Goal: Task Accomplishment & Management: Complete application form

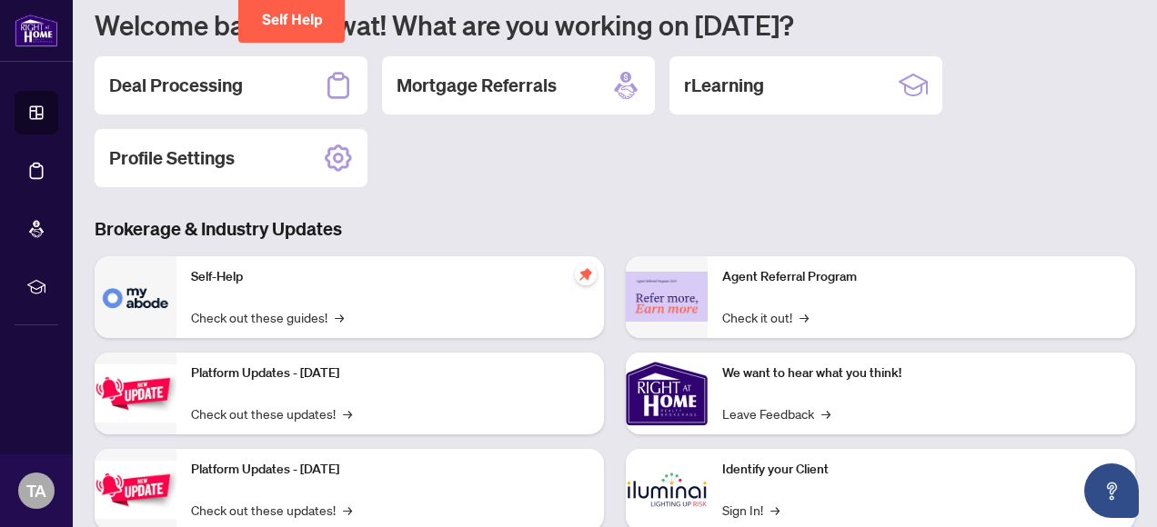
scroll to position [305, 0]
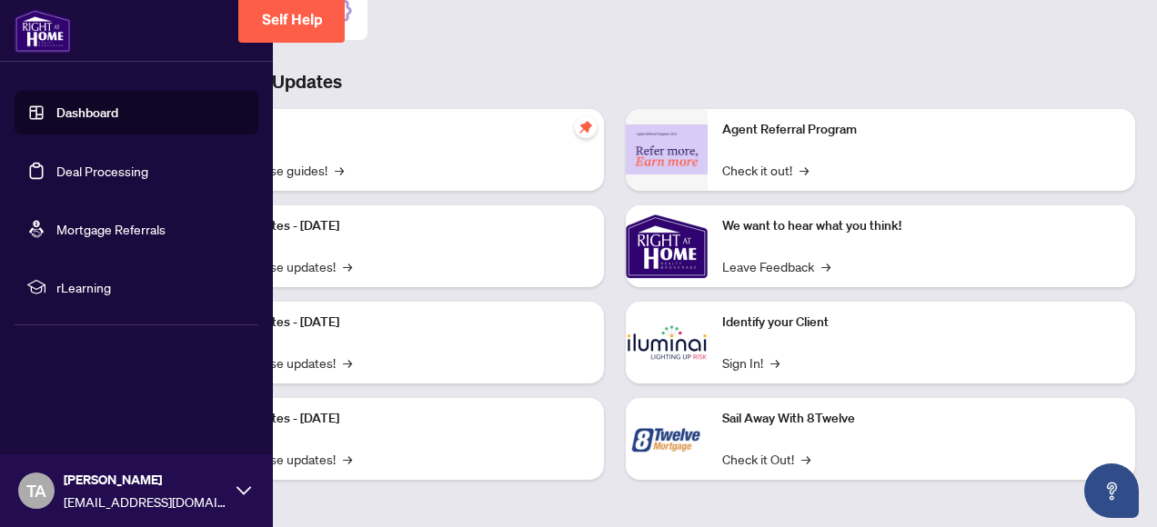
click at [62, 117] on link "Dashboard" at bounding box center [87, 113] width 62 height 16
click at [80, 117] on link "Dashboard" at bounding box center [87, 113] width 62 height 16
click at [72, 286] on span "rLearning" at bounding box center [150, 287] width 189 height 20
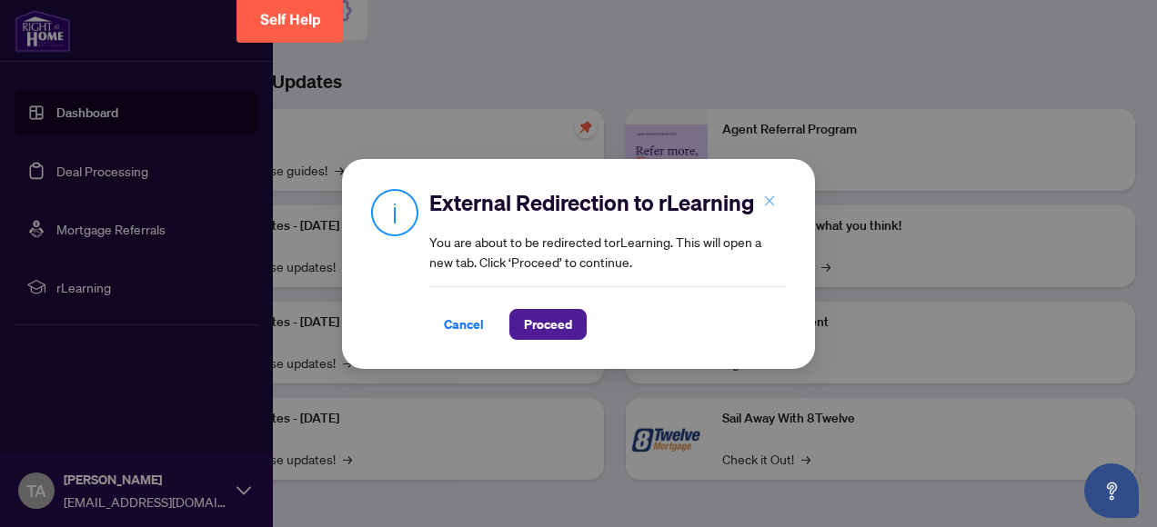
click at [769, 202] on icon "close" at bounding box center [770, 201] width 10 height 10
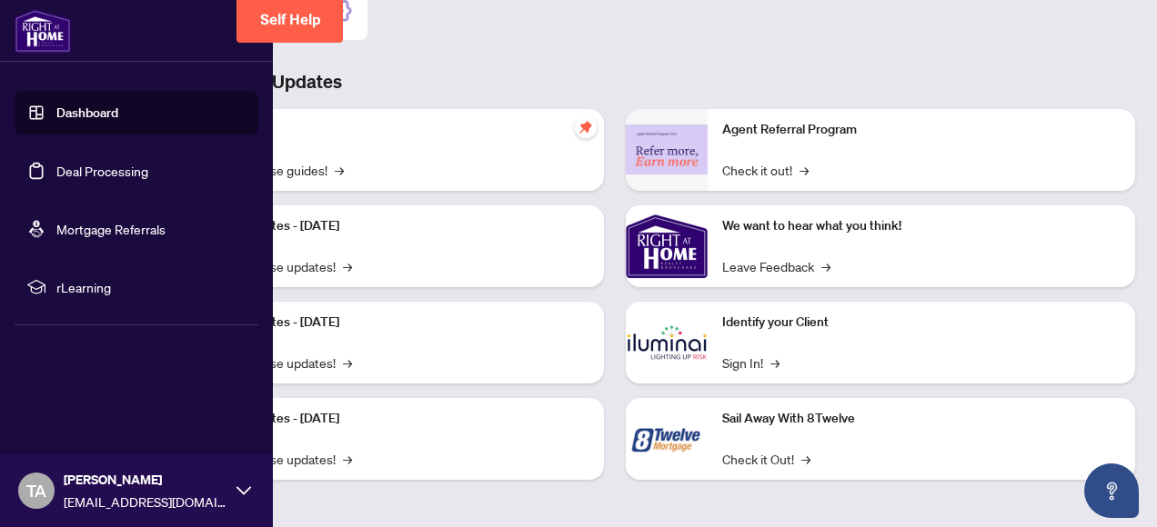
click at [80, 113] on link "Dashboard" at bounding box center [87, 113] width 62 height 16
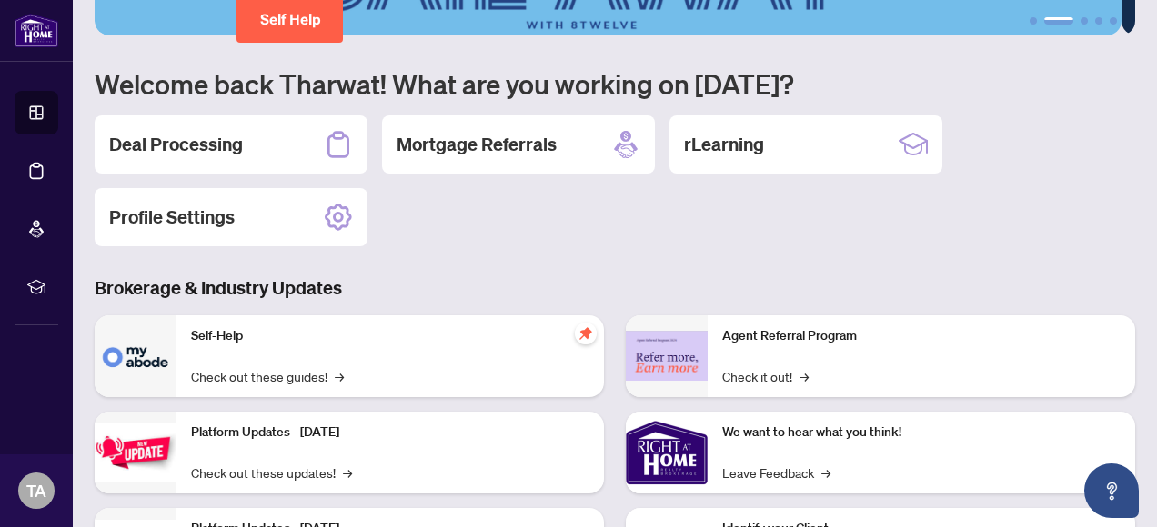
scroll to position [0, 0]
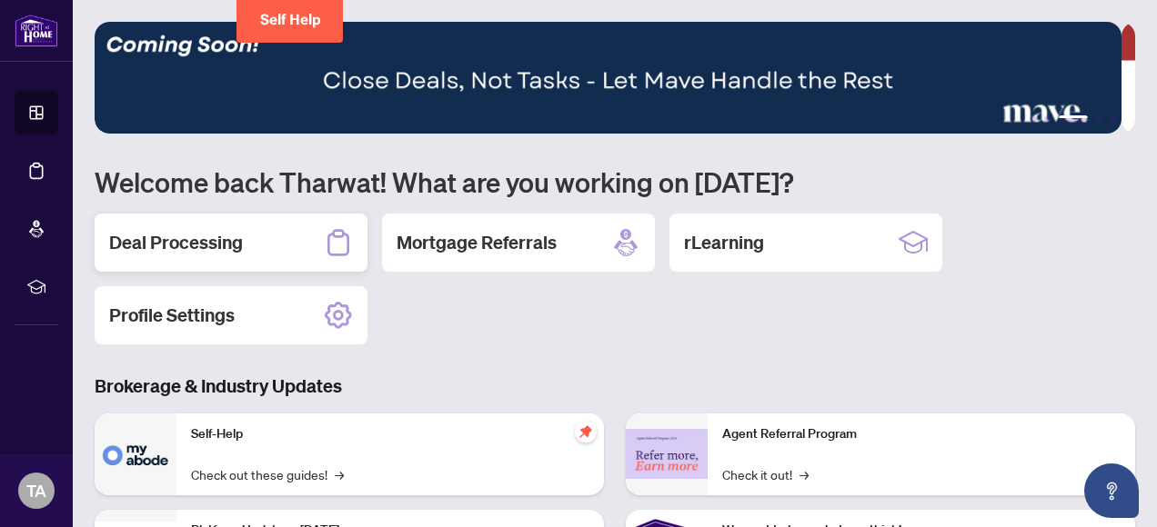
click at [160, 244] on h2 "Deal Processing" at bounding box center [176, 242] width 134 height 25
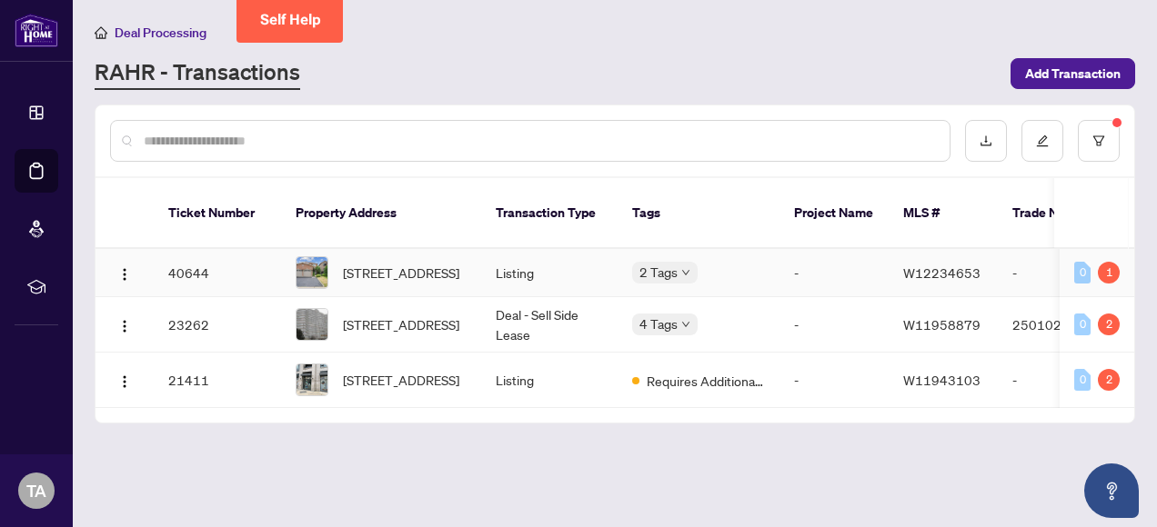
click at [314, 258] on img at bounding box center [311, 272] width 31 height 31
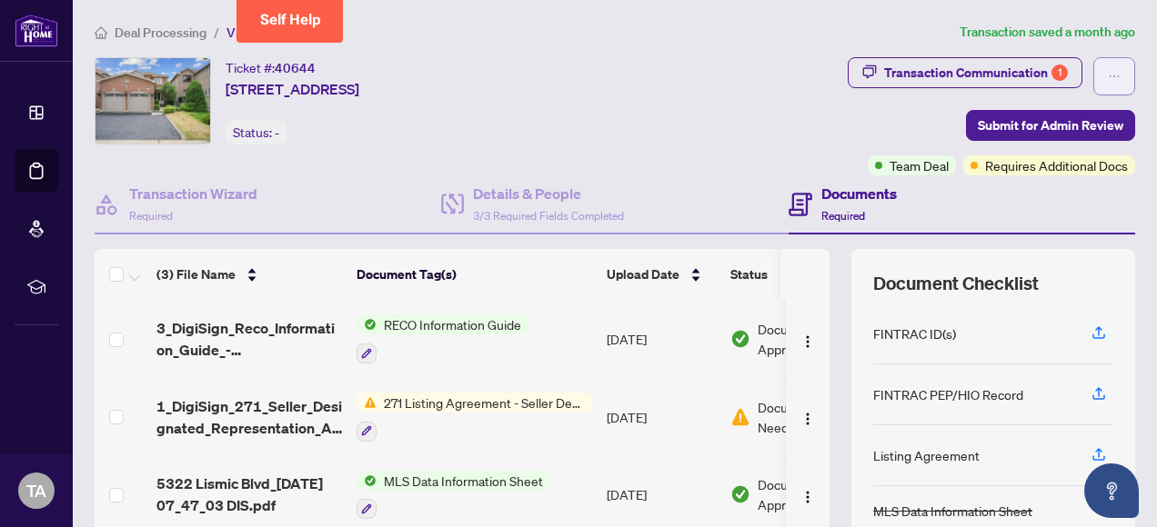
click at [805, 74] on icon "ellipsis" at bounding box center [1114, 76] width 13 height 13
click at [796, 204] on icon at bounding box center [799, 205] width 7 height 2
click at [805, 209] on span "Required" at bounding box center [843, 216] width 44 height 14
click at [805, 190] on h4 "Documents" at bounding box center [858, 194] width 75 height 22
click at [791, 207] on icon at bounding box center [801, 205] width 24 height 24
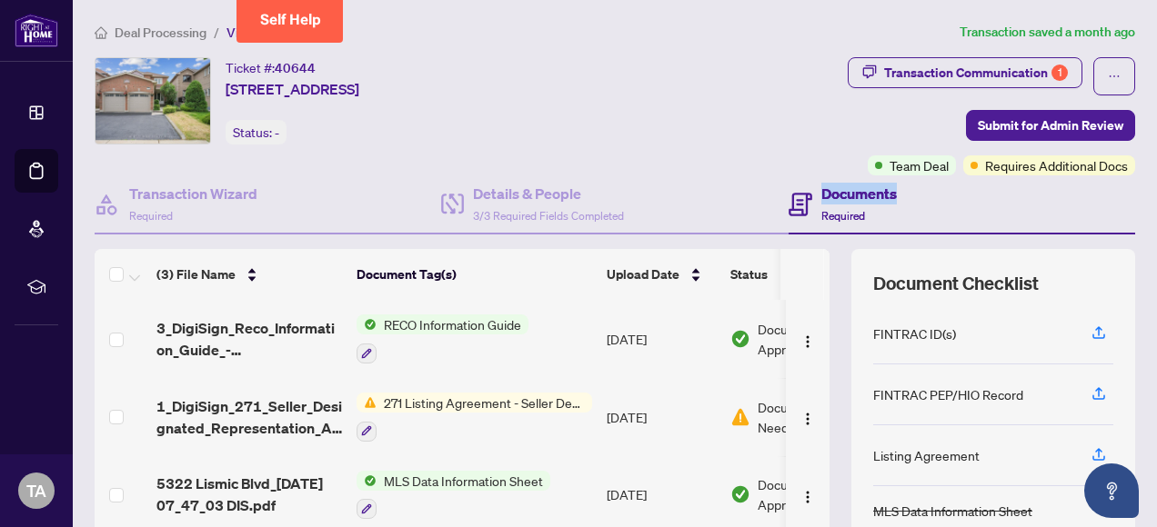
click at [791, 207] on icon at bounding box center [801, 205] width 24 height 24
drag, startPoint x: 791, startPoint y: 207, endPoint x: 740, endPoint y: 163, distance: 67.7
click at [740, 163] on div "Transaction Communication 1 Submit for Admin Review Team Deal Requires Addition…" at bounding box center [872, 116] width 528 height 118
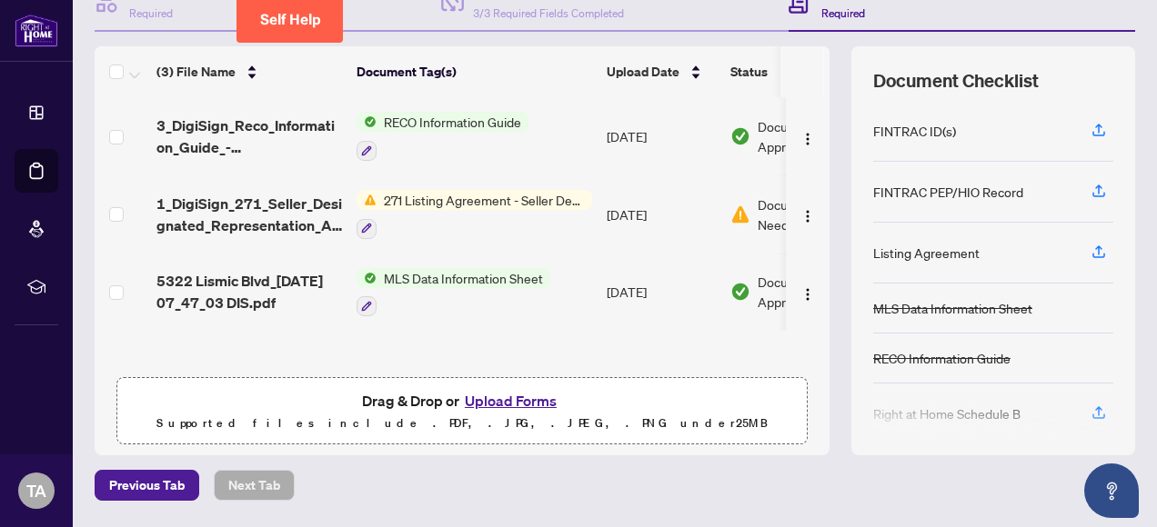
scroll to position [230, 0]
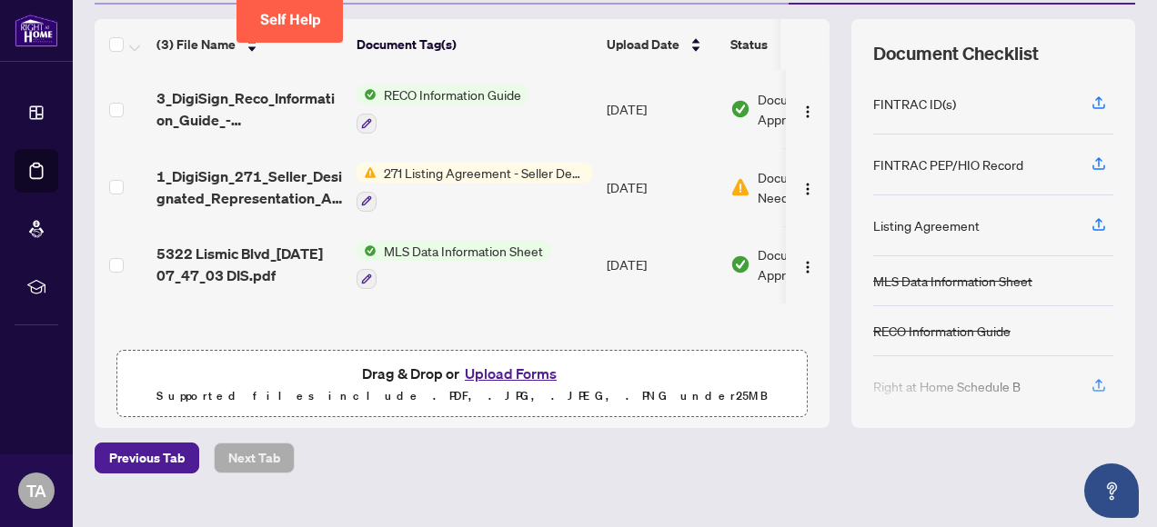
click at [444, 170] on span "271 Listing Agreement - Seller Designated Representation Agreement Authority to…" at bounding box center [485, 173] width 216 height 20
click at [646, 140] on td "Jun/23/2025" at bounding box center [661, 109] width 124 height 78
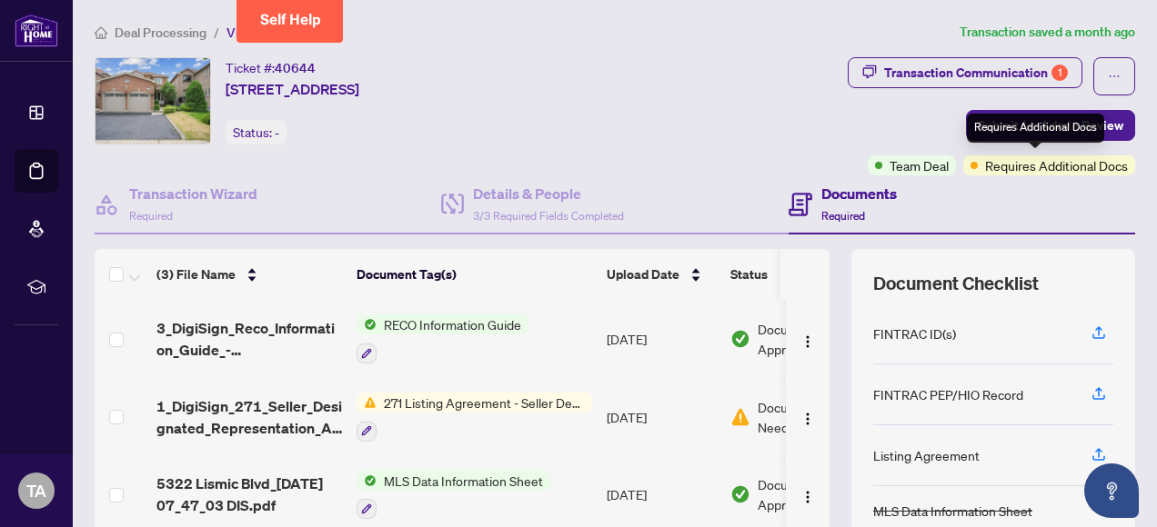
click at [805, 166] on span "Requires Additional Docs" at bounding box center [1056, 166] width 143 height 20
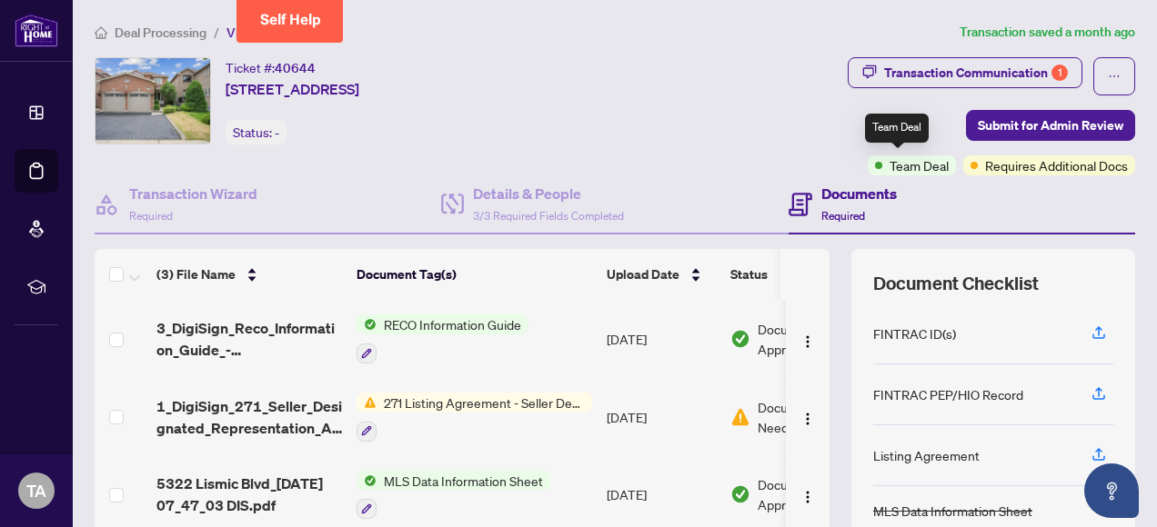
click at [805, 165] on span "Team Deal" at bounding box center [918, 166] width 59 height 20
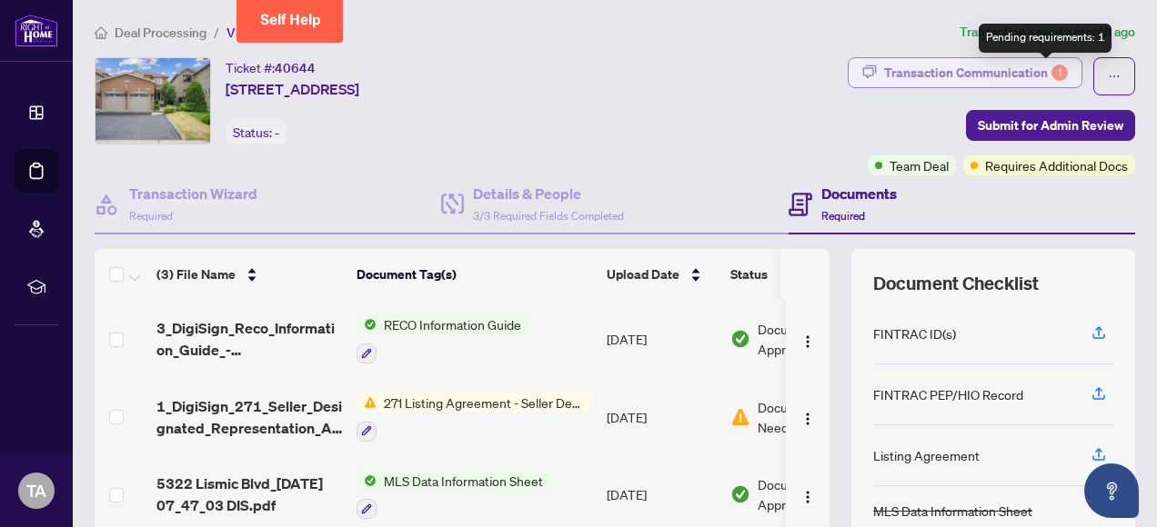
click at [805, 73] on div "1" at bounding box center [1059, 73] width 16 height 16
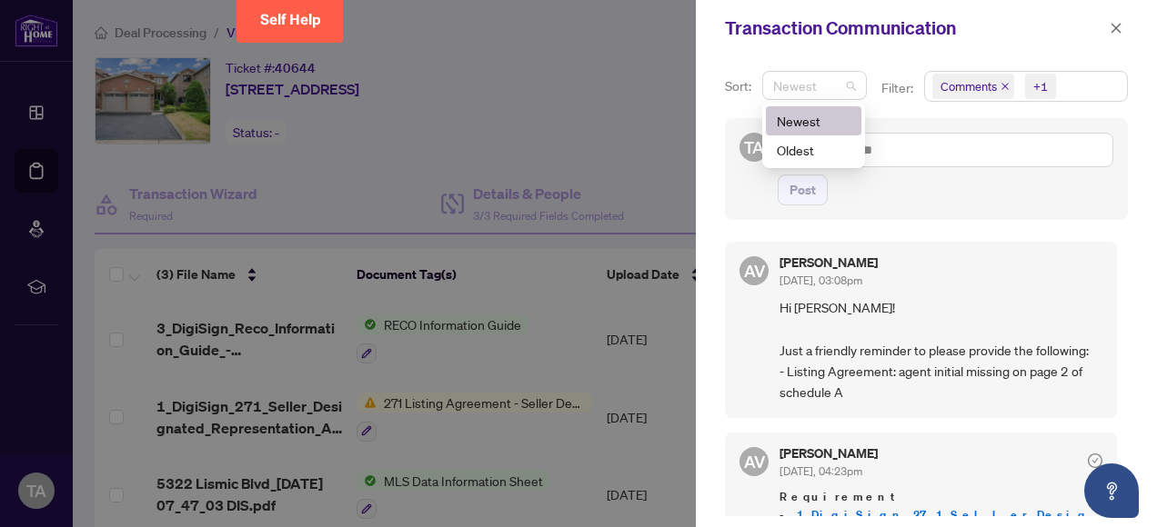
click at [805, 84] on span "Newest" at bounding box center [814, 85] width 83 height 27
click at [805, 24] on icon "close" at bounding box center [1116, 28] width 13 height 13
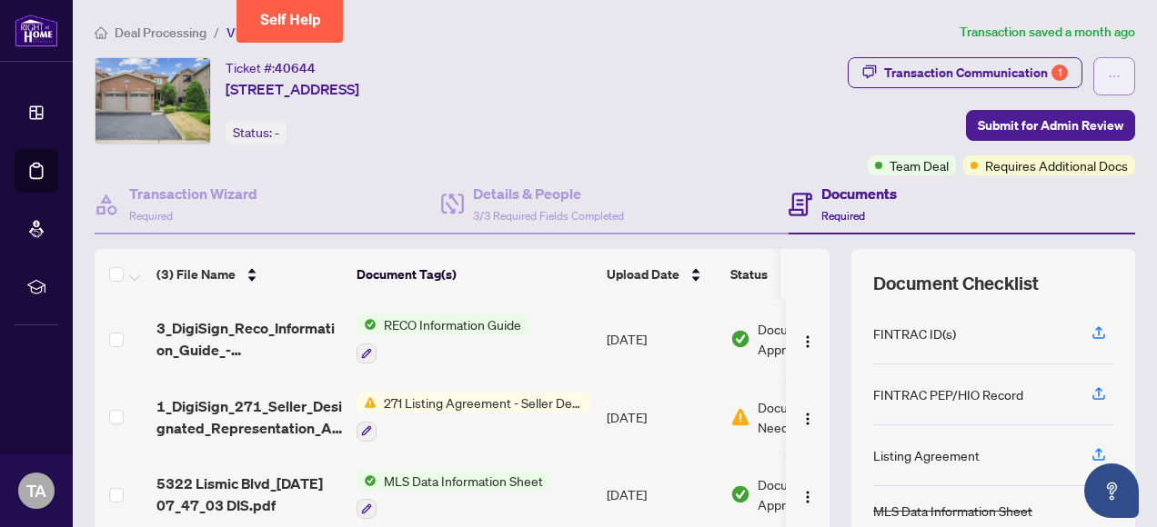
click at [805, 81] on icon "ellipsis" at bounding box center [1114, 76] width 13 height 13
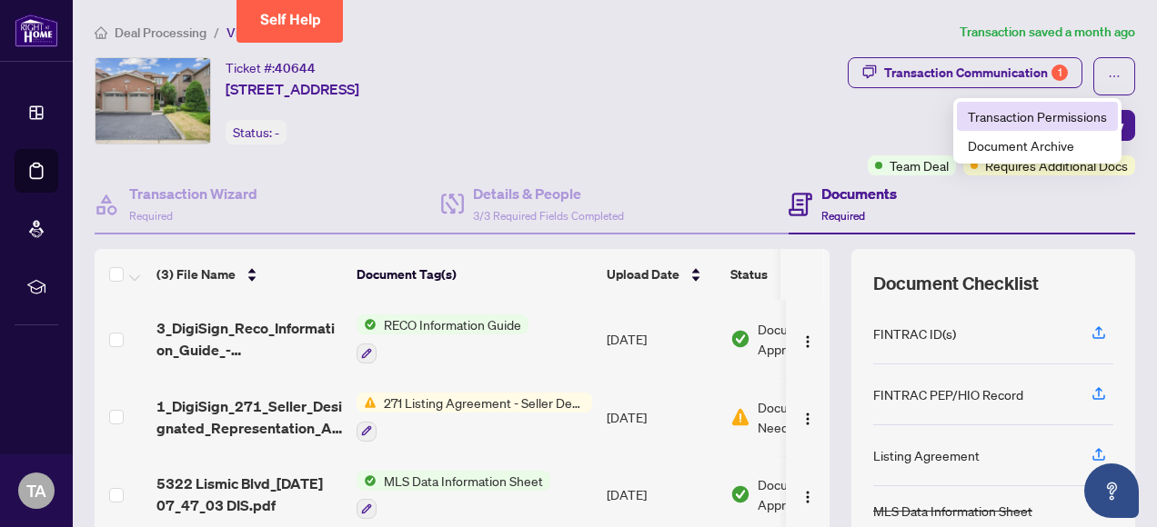
click at [805, 115] on span "Transaction Permissions" at bounding box center [1037, 116] width 139 height 20
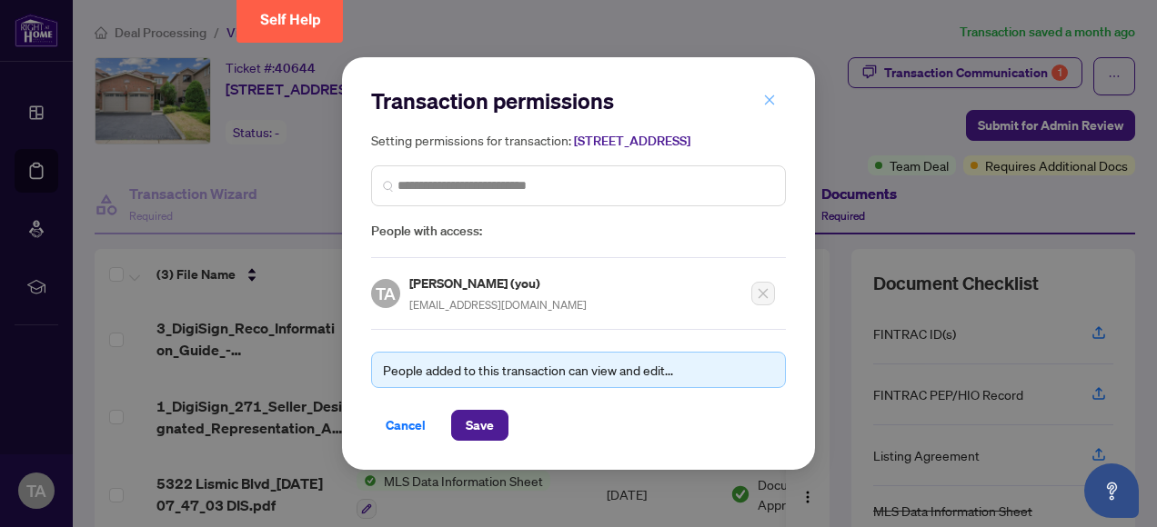
click at [770, 95] on icon "close" at bounding box center [770, 100] width 10 height 10
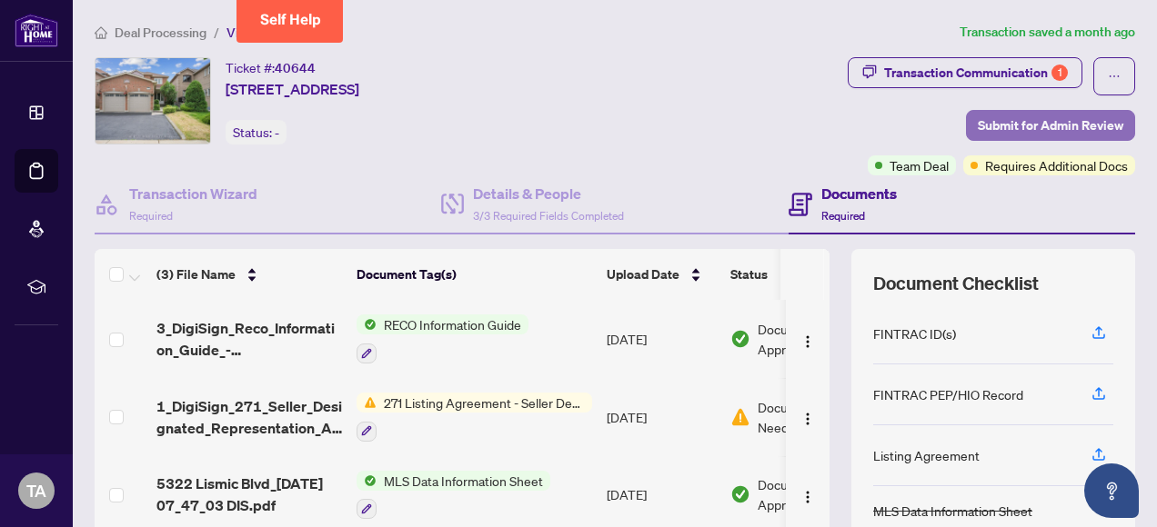
click at [805, 122] on span "Submit for Admin Review" at bounding box center [1051, 125] width 146 height 29
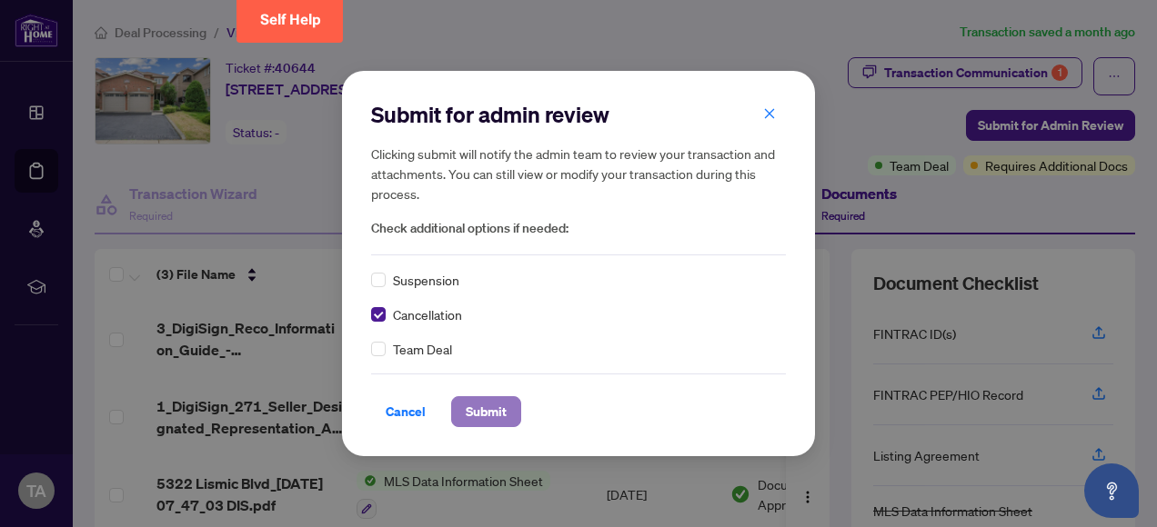
click at [487, 415] on span "Submit" at bounding box center [486, 411] width 41 height 29
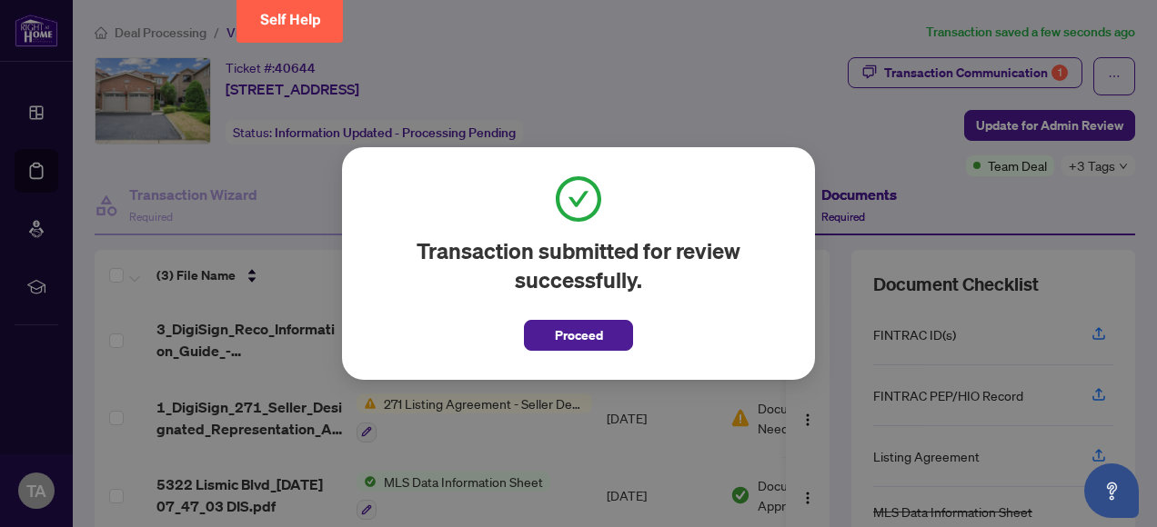
click at [805, 116] on div "Transaction submitted for review successfully. Proceed Cancel OK" at bounding box center [578, 263] width 1157 height 527
click at [575, 337] on span "Proceed" at bounding box center [579, 335] width 48 height 29
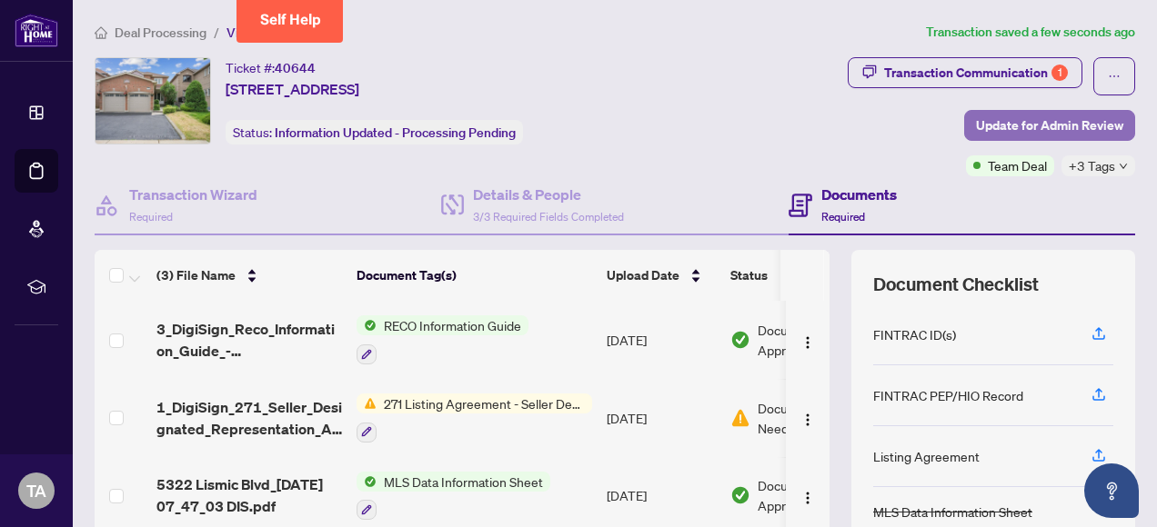
click at [805, 126] on span "Update for Admin Review" at bounding box center [1049, 125] width 147 height 29
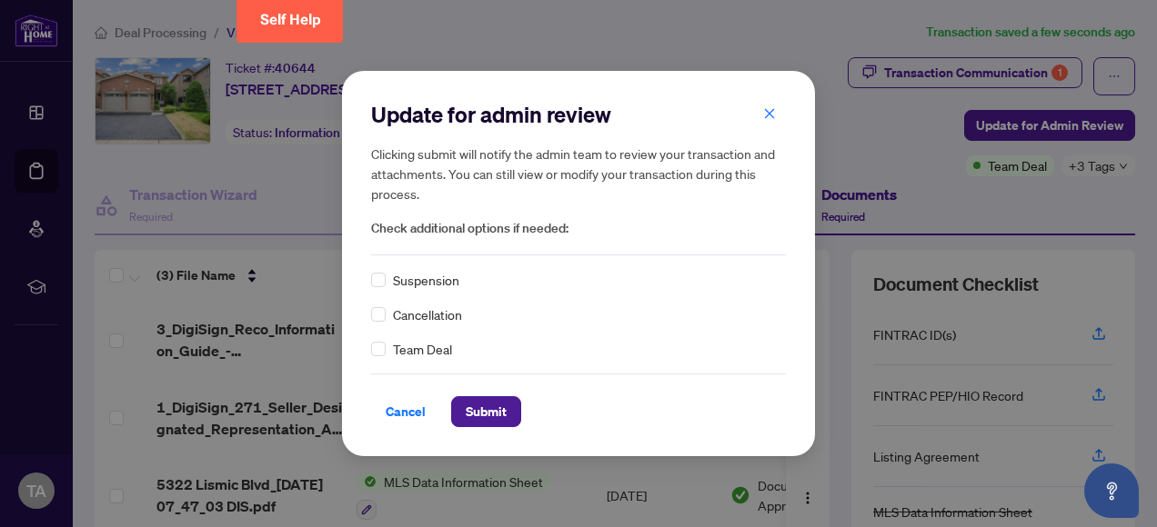
click at [805, 131] on div "Update for admin review Clicking submit will notify the admin team to review yo…" at bounding box center [578, 263] width 1157 height 527
click at [768, 113] on icon "close" at bounding box center [770, 114] width 10 height 10
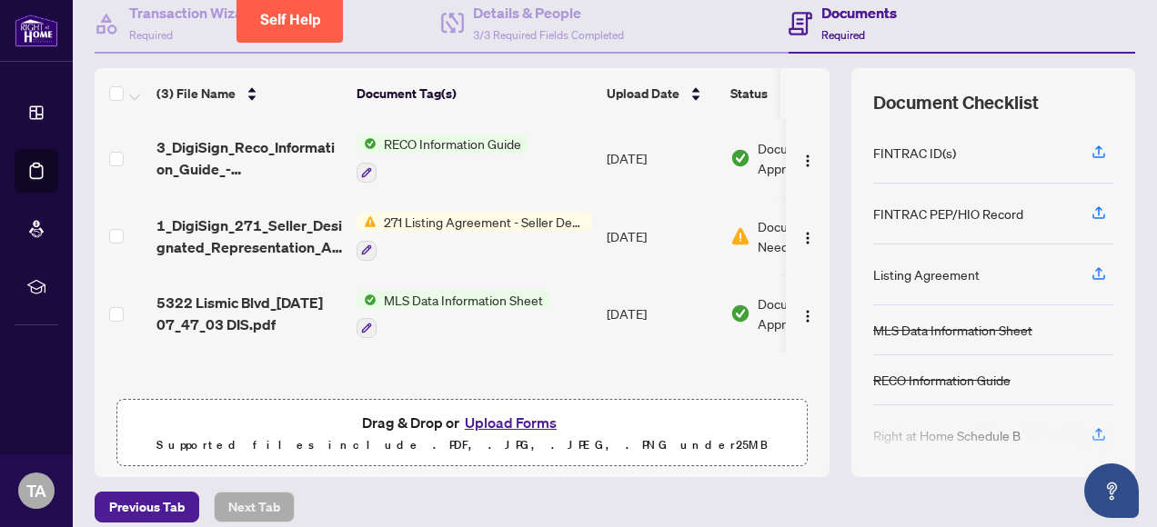
scroll to position [218, 0]
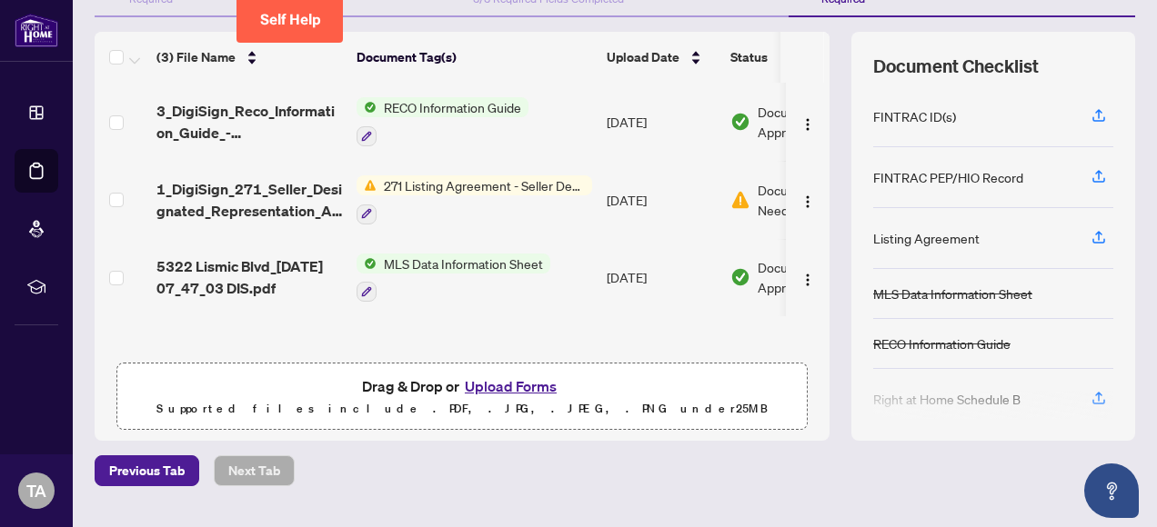
click at [484, 387] on button "Upload Forms" at bounding box center [510, 387] width 103 height 24
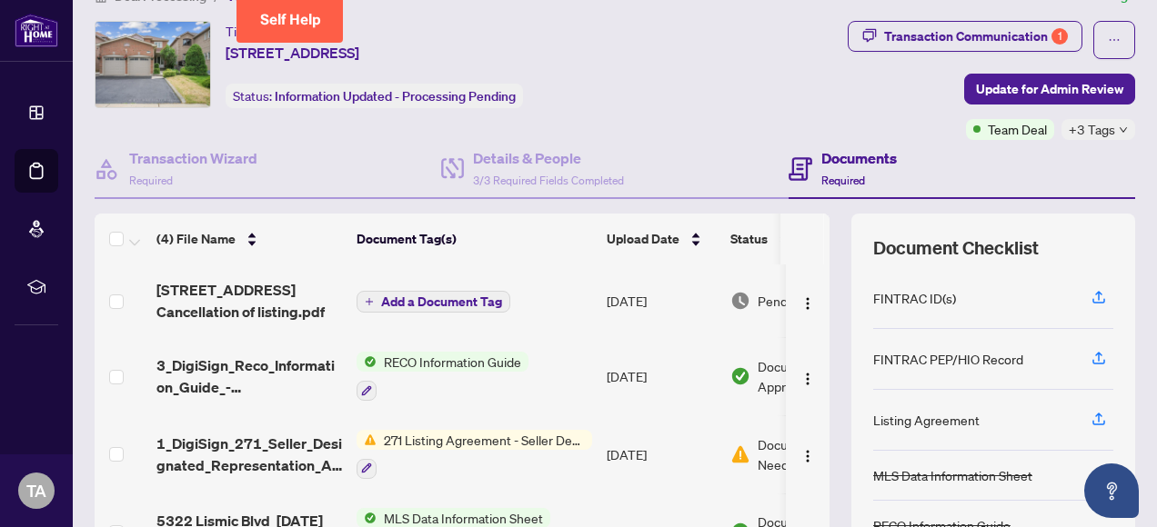
scroll to position [0, 0]
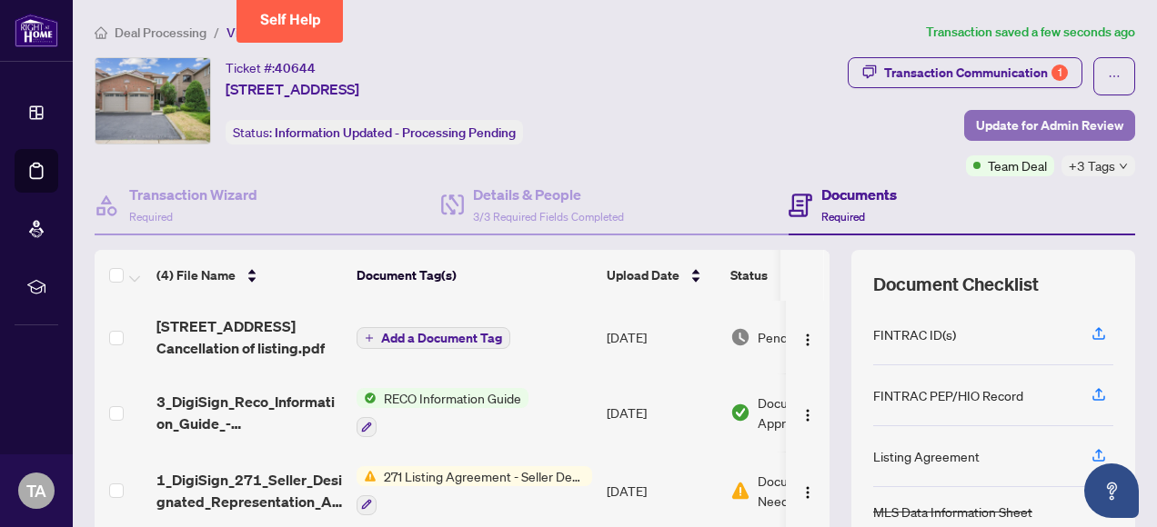
click at [805, 126] on span "Update for Admin Review" at bounding box center [1049, 125] width 147 height 29
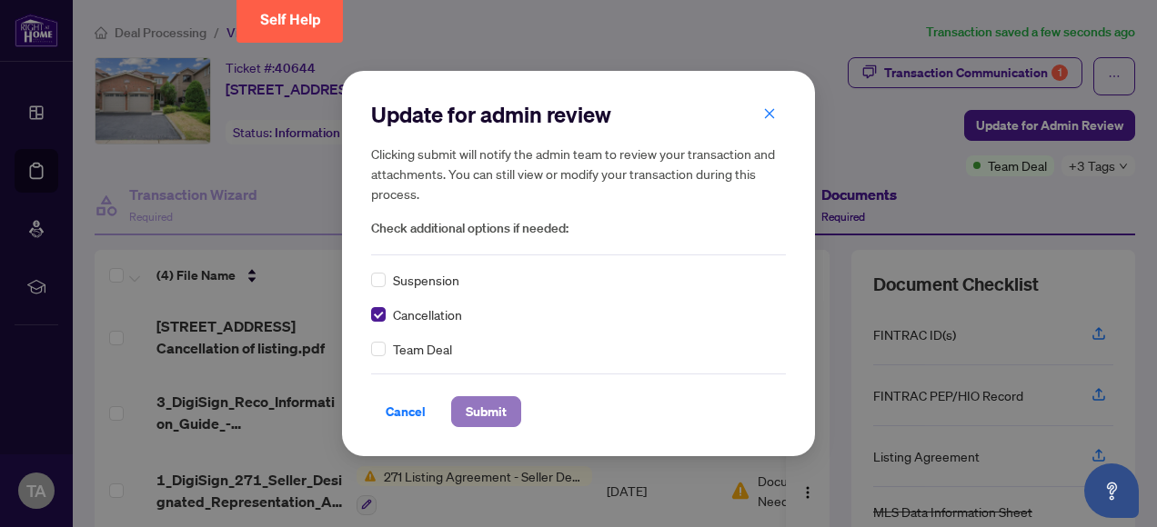
click at [484, 412] on span "Submit" at bounding box center [486, 411] width 41 height 29
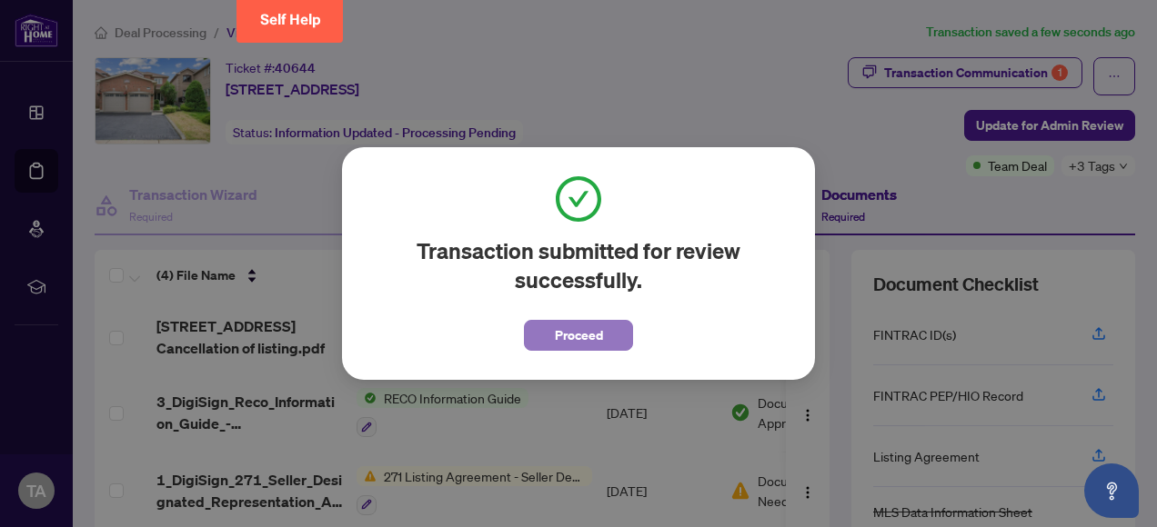
click at [586, 335] on span "Proceed" at bounding box center [579, 335] width 48 height 29
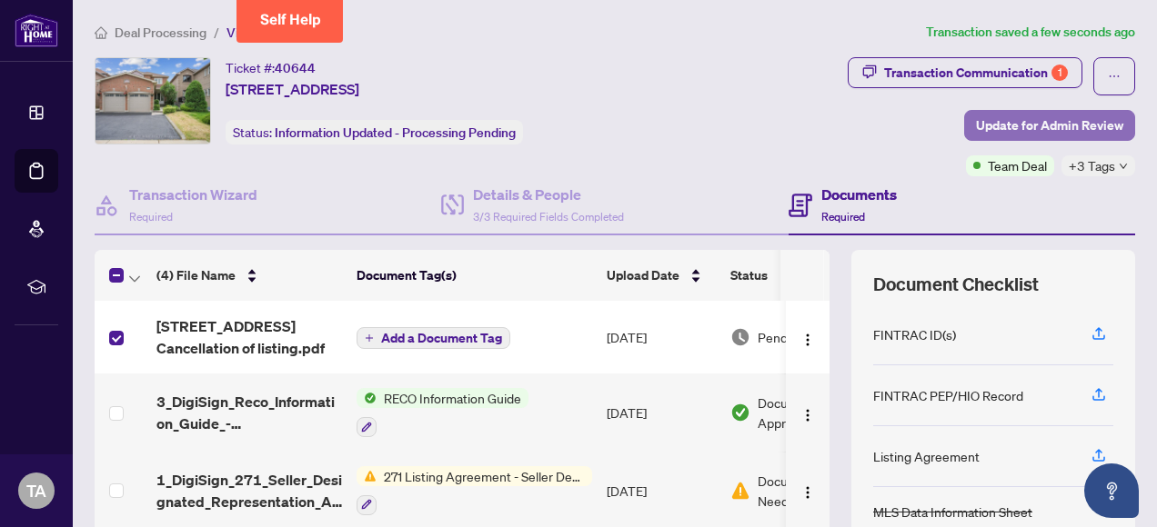
click at [805, 123] on span "Update for Admin Review" at bounding box center [1049, 125] width 147 height 29
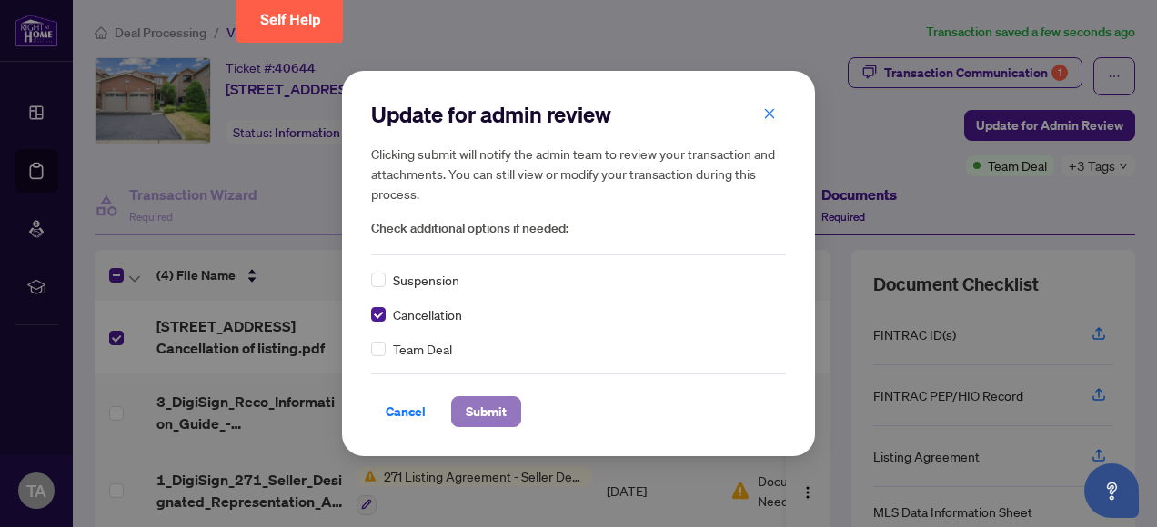
click at [482, 413] on span "Submit" at bounding box center [486, 411] width 41 height 29
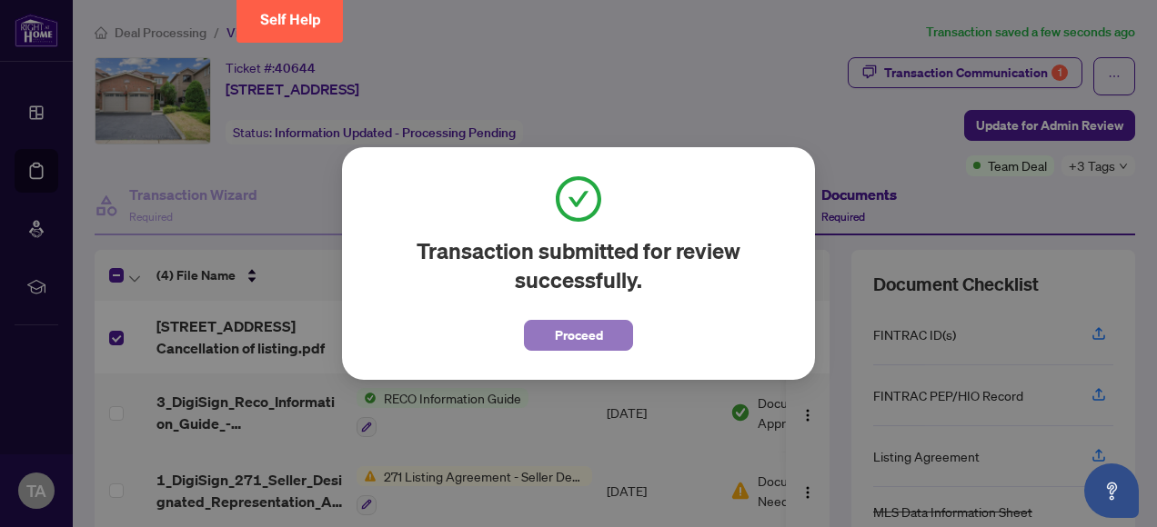
click at [580, 334] on span "Proceed" at bounding box center [579, 335] width 48 height 29
